Goal: Information Seeking & Learning: Learn about a topic

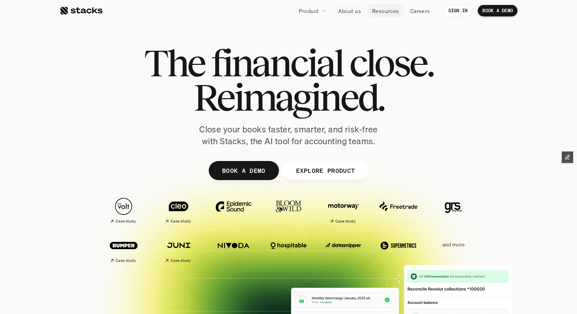
click at [391, 11] on p "Resources" at bounding box center [385, 11] width 27 height 8
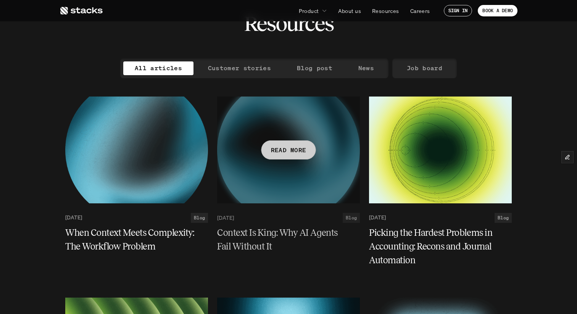
scroll to position [43, 0]
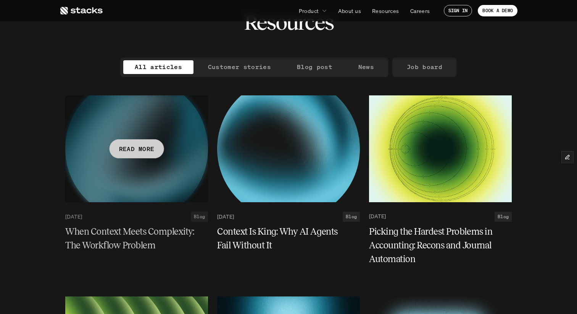
click at [155, 215] on link "[DATE] Blog" at bounding box center [136, 217] width 143 height 10
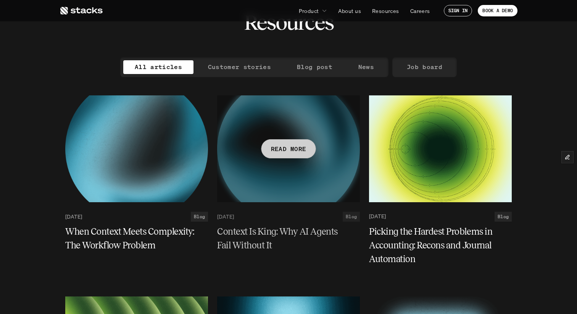
click at [291, 177] on div at bounding box center [288, 148] width 143 height 107
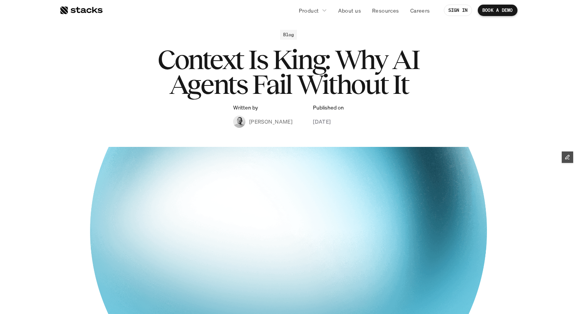
scroll to position [31, 0]
